Goal: Task Accomplishment & Management: Use online tool/utility

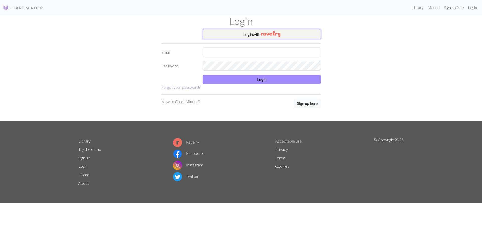
click at [263, 37] on button "Login with" at bounding box center [262, 34] width 118 height 10
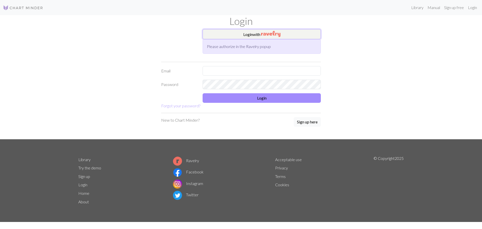
click at [291, 36] on button "Login with" at bounding box center [262, 34] width 118 height 10
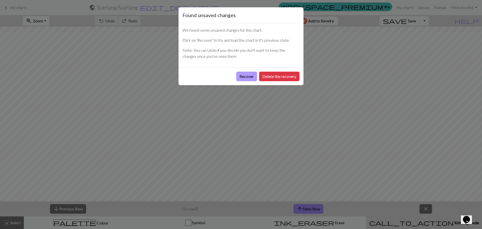
click at [250, 74] on button "Recover" at bounding box center [246, 77] width 21 height 10
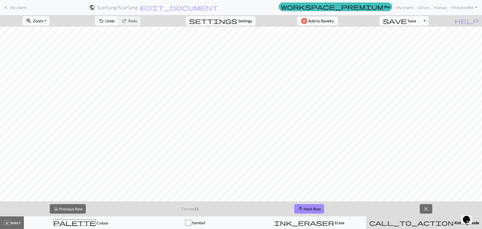
scroll to position [1359, 0]
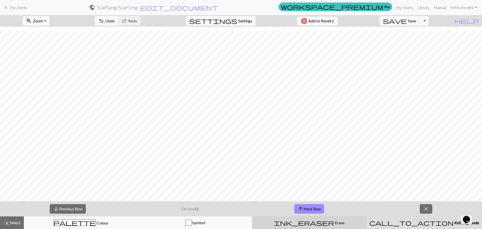
click at [329, 221] on div "ink_eraser Erase Erase" at bounding box center [309, 222] width 108 height 6
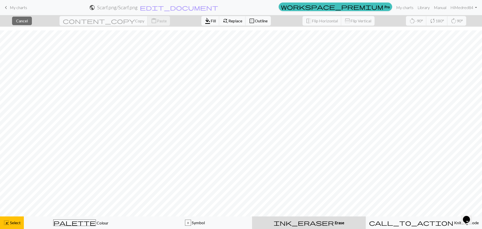
click at [272, 224] on div "ink_eraser Erase Erase" at bounding box center [309, 222] width 108 height 6
click at [298, 221] on div "ink_eraser Erase Erase" at bounding box center [309, 222] width 108 height 6
click at [309, 219] on button "ink_eraser Erase Erase" at bounding box center [309, 222] width 114 height 13
click at [22, 225] on button "highlight_alt Select Select" at bounding box center [12, 222] width 24 height 13
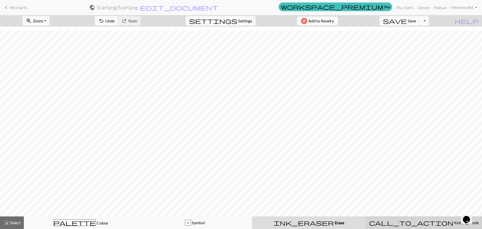
click at [400, 225] on div "call_to_action Knitting mode Knitting mode" at bounding box center [424, 222] width 110 height 6
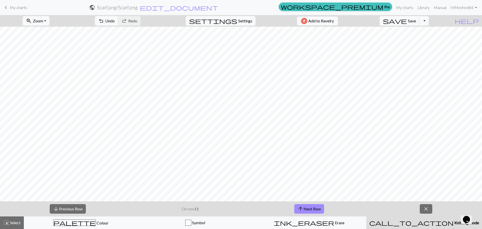
click at [413, 223] on span "call_to_action" at bounding box center [411, 222] width 84 height 7
click at [307, 209] on button "arrow_upward Next Row" at bounding box center [309, 209] width 30 height 10
click at [312, 210] on button "arrow_upward Next Row" at bounding box center [309, 209] width 30 height 10
click at [307, 209] on button "arrow_upward Next Row" at bounding box center [309, 209] width 30 height 10
click at [65, 207] on button "arrow_downward Previous Row" at bounding box center [68, 209] width 36 height 10
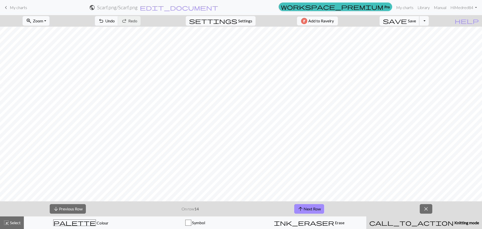
click at [419, 24] on button "save Save Save" at bounding box center [400, 21] width 40 height 10
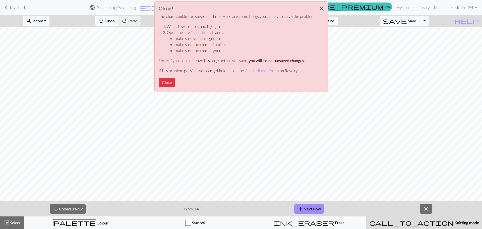
click at [404, 20] on div "Oh no! The chart couldn't be saved this time. Here are some things you can try …" at bounding box center [241, 47] width 482 height 95
click at [409, 19] on div "Oh no! The chart couldn't be saved this time. Here are some things you can try …" at bounding box center [241, 47] width 482 height 95
click at [419, 18] on div "Oh no! The chart couldn't be saved this time. Here are some things you can try …" at bounding box center [241, 47] width 482 height 95
click at [320, 6] on button "Close" at bounding box center [322, 9] width 12 height 14
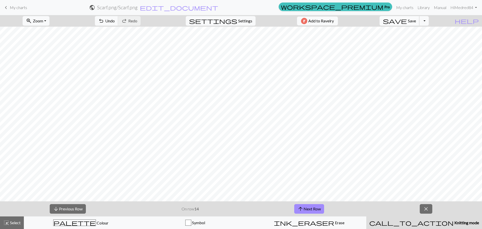
click at [416, 23] on span "Save" at bounding box center [412, 20] width 8 height 5
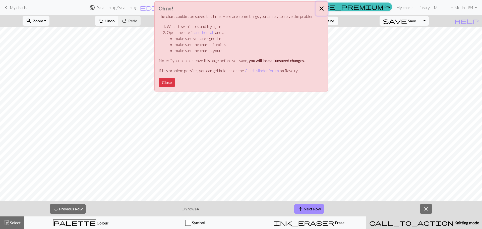
click at [324, 7] on button "Close" at bounding box center [322, 9] width 12 height 14
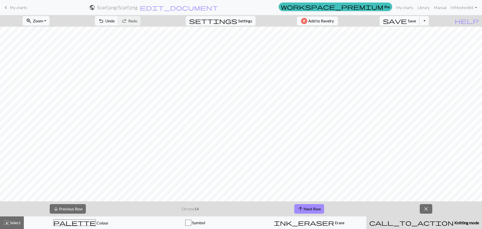
click at [411, 22] on button "save Save Save" at bounding box center [400, 21] width 40 height 10
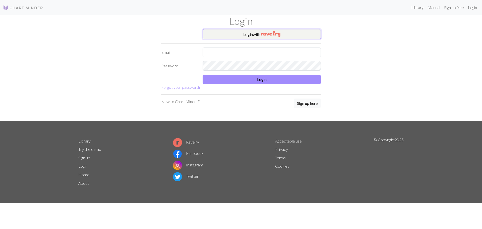
click at [289, 37] on button "Login with" at bounding box center [262, 34] width 118 height 10
